Goal: Find contact information: Obtain details needed to contact an individual or organization

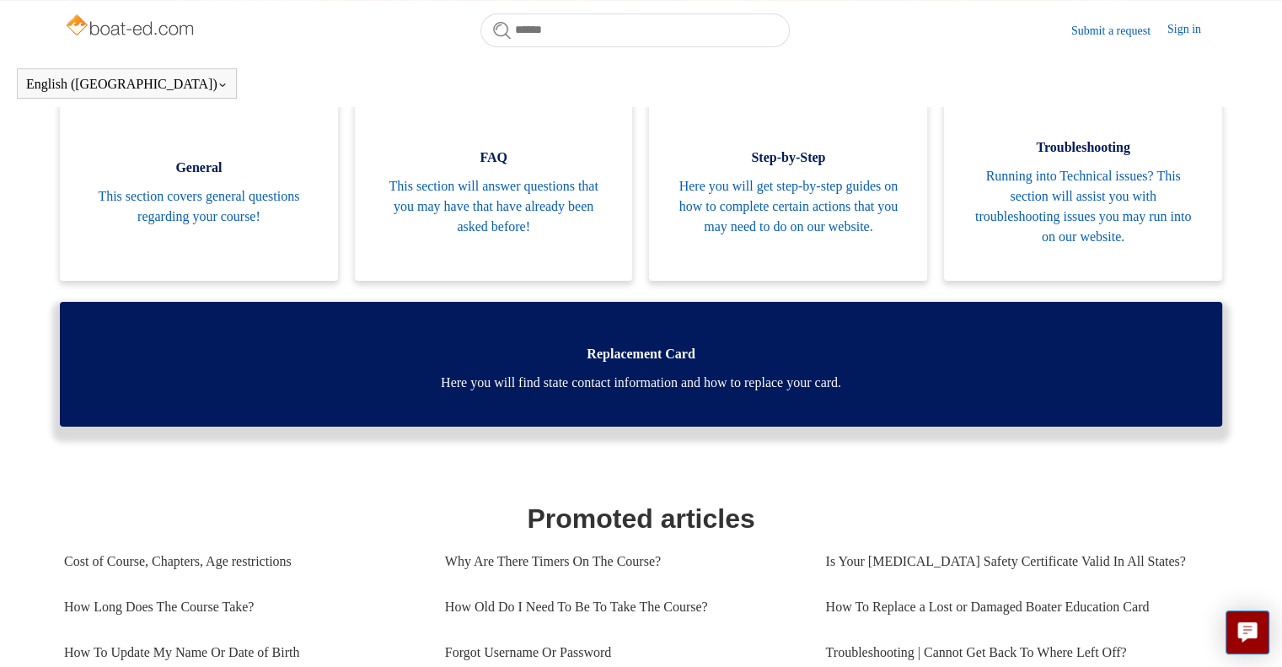
scroll to position [357, 0]
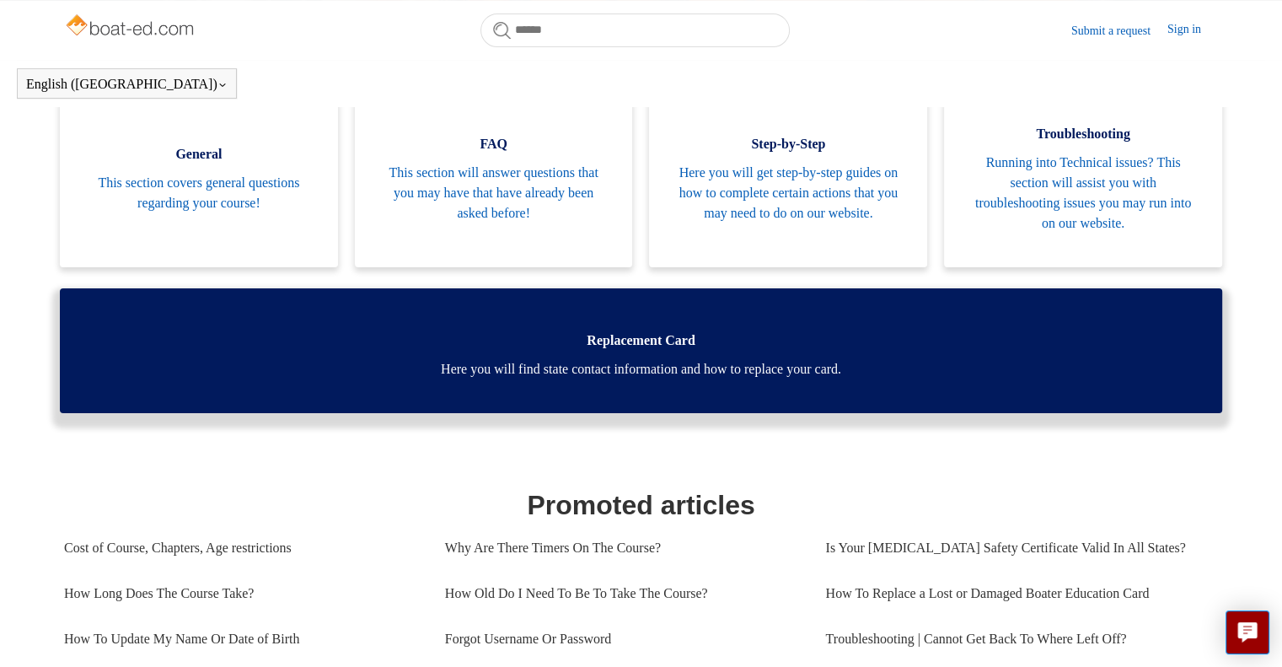
click at [778, 384] on link "Replacement Card Here you will find state contact information and how to replac…" at bounding box center [641, 350] width 1163 height 125
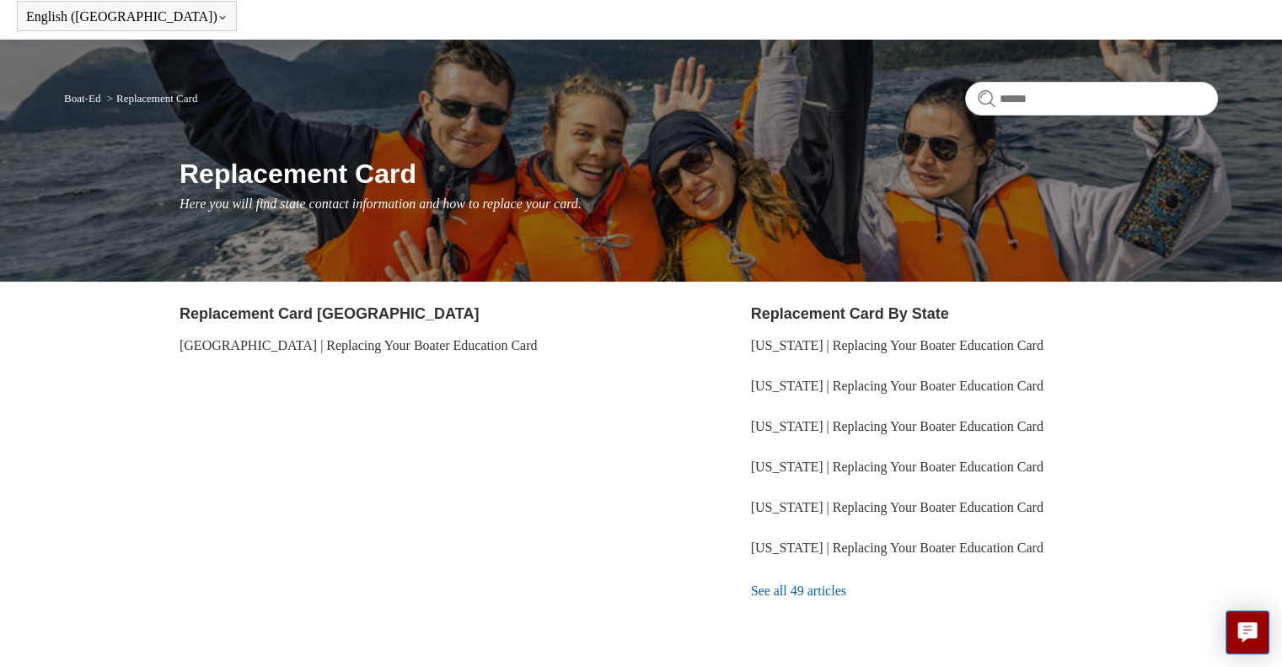
scroll to position [101, 0]
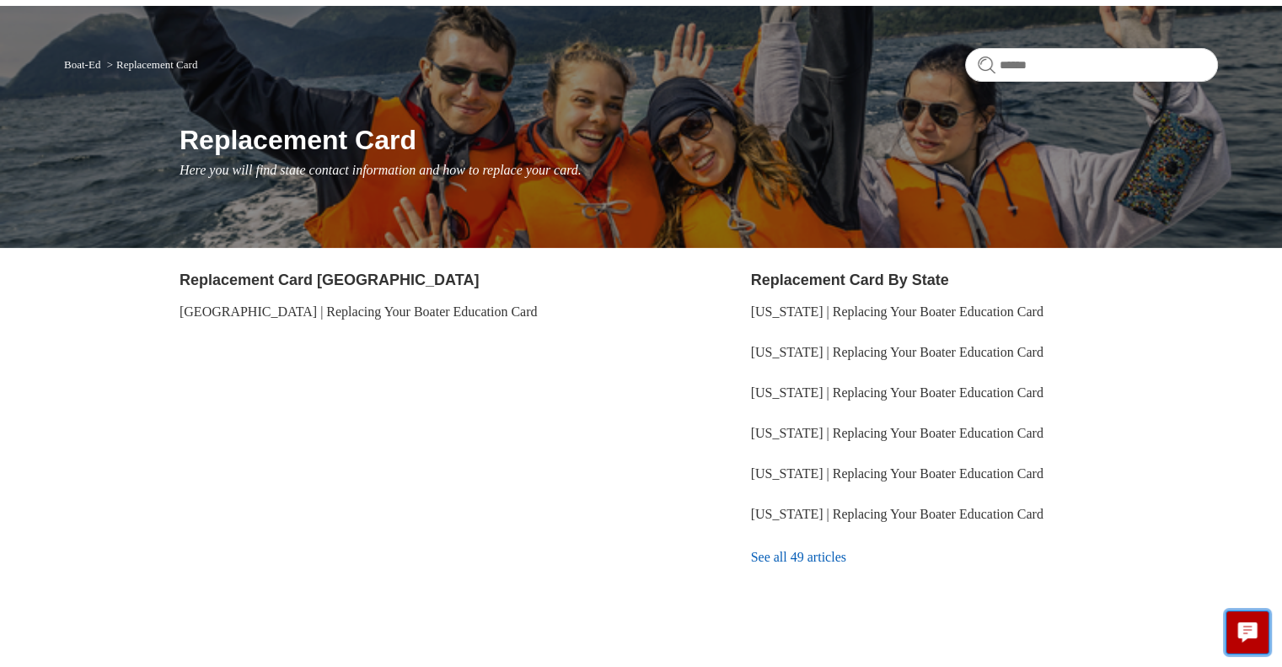
click at [1248, 621] on button "Live chat" at bounding box center [1248, 632] width 44 height 44
click at [802, 433] on link "Washington | Replacing Your Boater Education Card" at bounding box center [897, 433] width 293 height 14
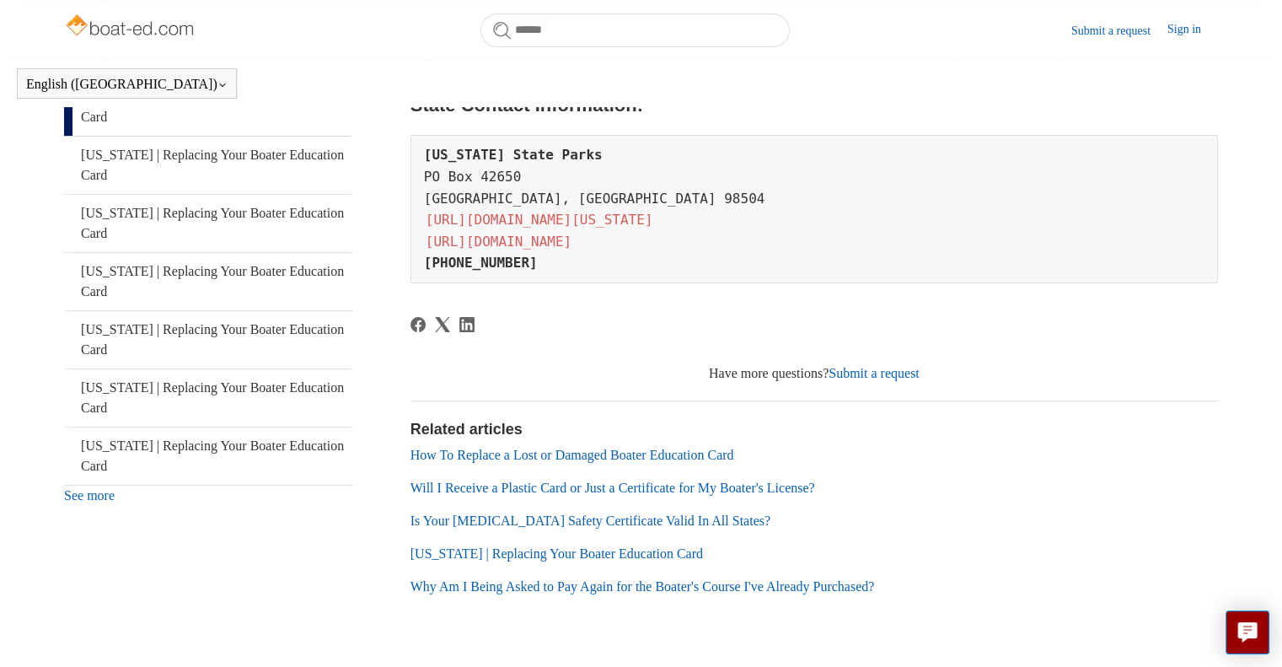
scroll to position [459, 0]
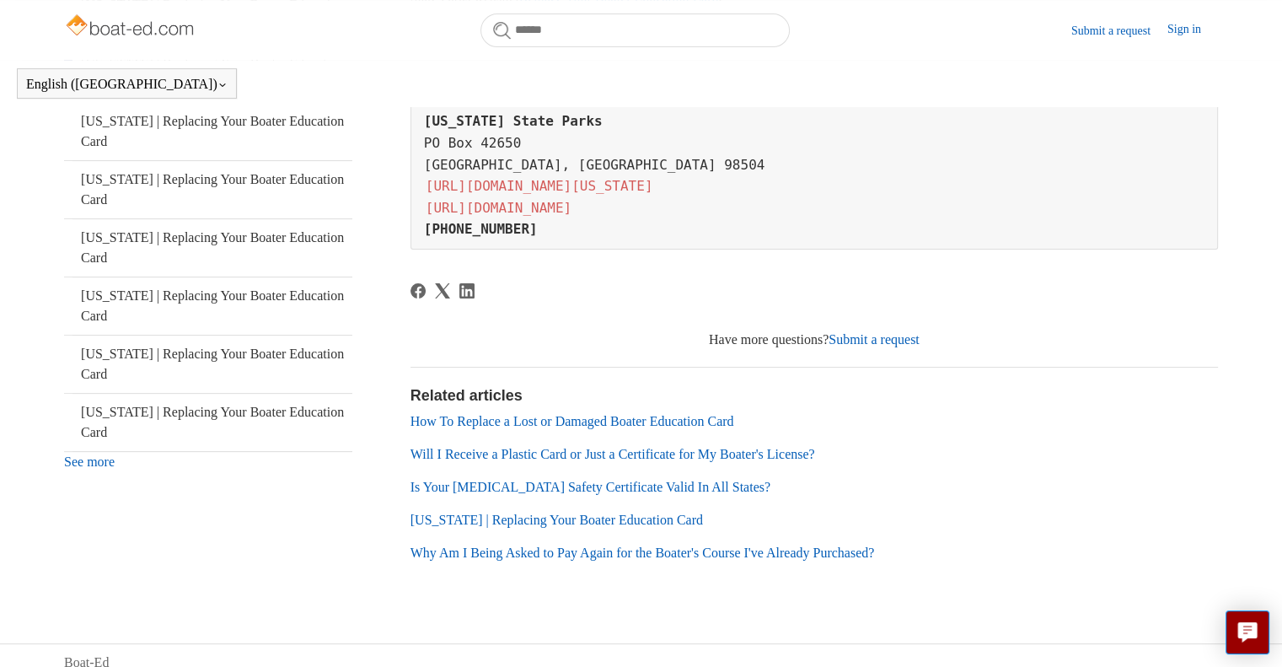
click at [880, 336] on link "Submit a request" at bounding box center [874, 339] width 91 height 14
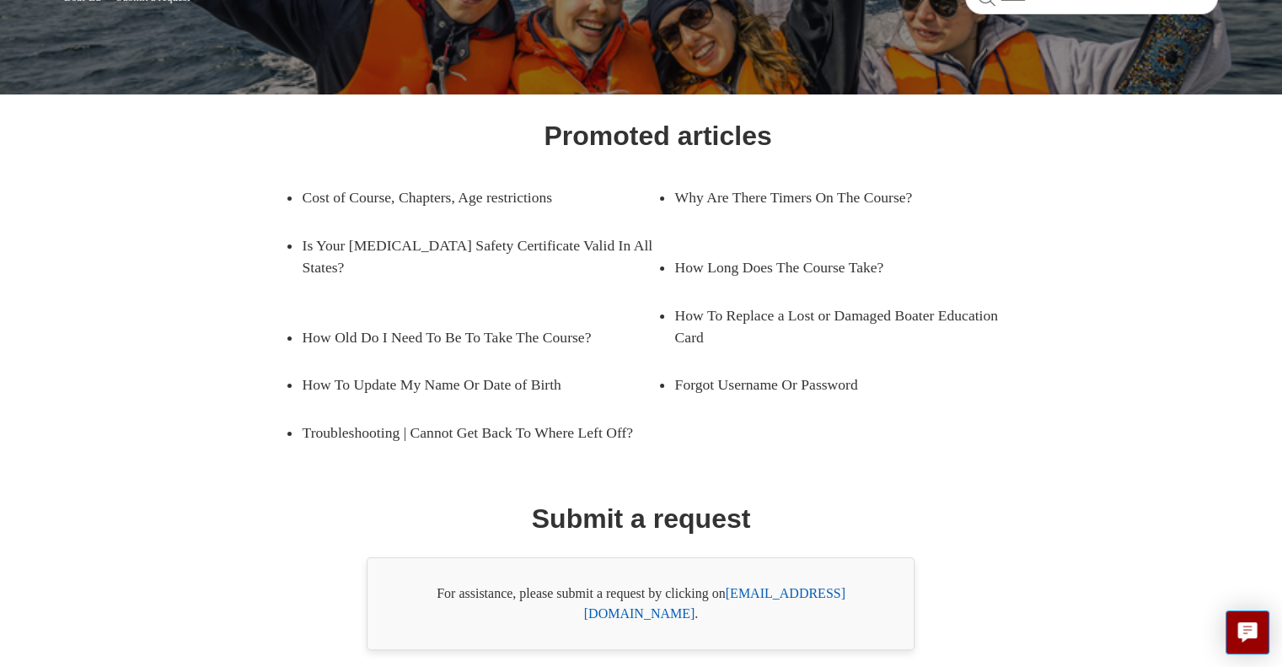
scroll to position [202, 0]
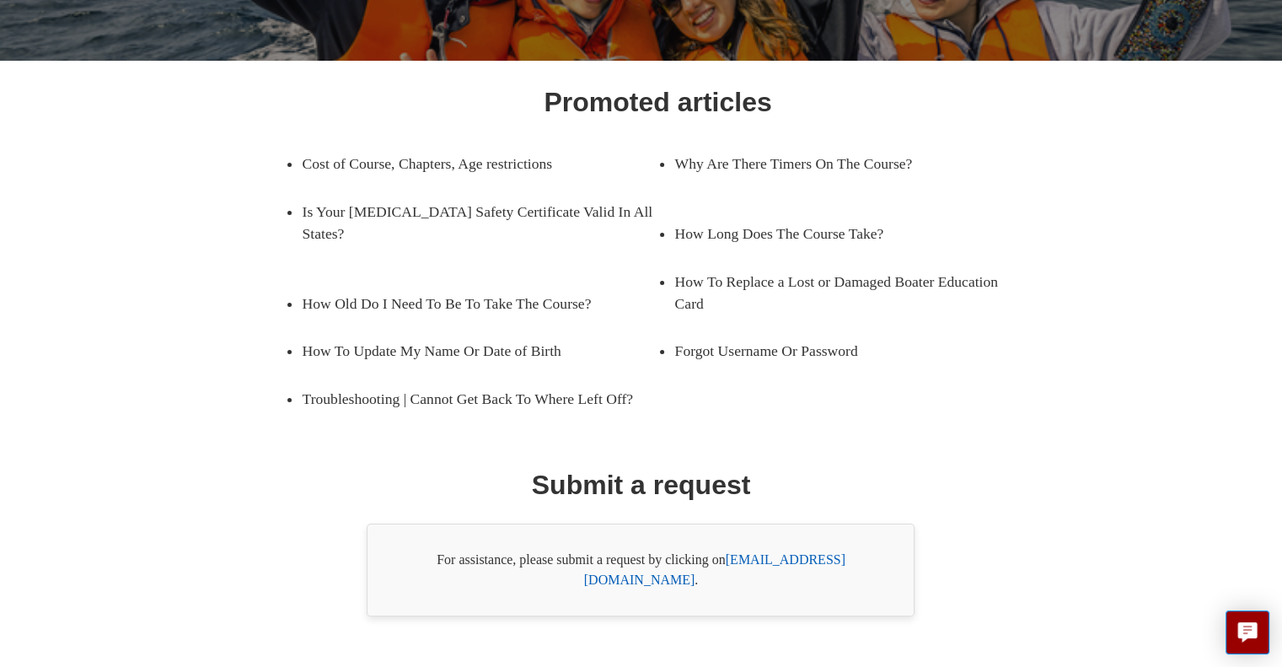
click at [777, 562] on link "[EMAIL_ADDRESS][DOMAIN_NAME]" at bounding box center [714, 569] width 261 height 35
drag, startPoint x: 871, startPoint y: 560, endPoint x: 732, endPoint y: 572, distance: 139.7
click at [732, 572] on div "For assistance, please submit a request by clicking on [EMAIL_ADDRESS][DOMAIN_N…" at bounding box center [641, 570] width 548 height 93
copy div "support@boat-ed.com ."
